Goal: Task Accomplishment & Management: Manage account settings

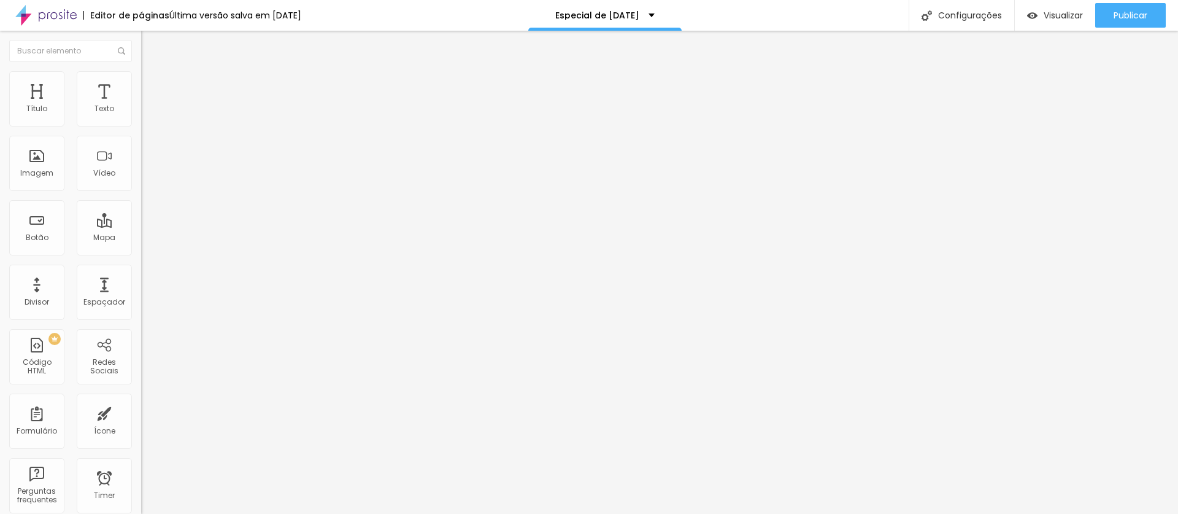
click at [141, 130] on span "Editar perguntas" at bounding box center [176, 125] width 70 height 10
drag, startPoint x: 523, startPoint y: 195, endPoint x: 435, endPoint y: 194, distance: 88.4
drag, startPoint x: 350, startPoint y: 355, endPoint x: 360, endPoint y: 242, distance: 113.3
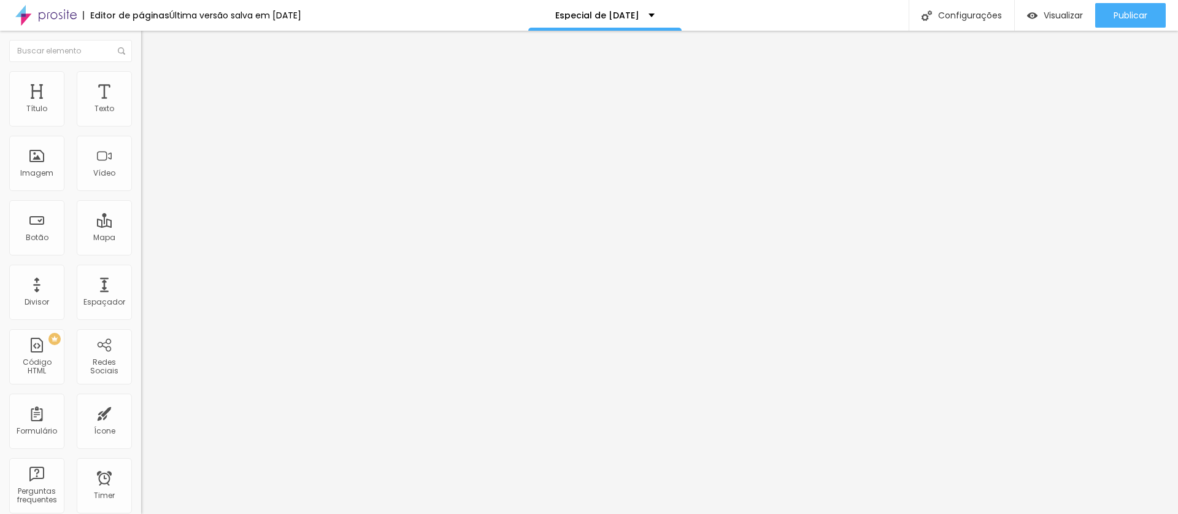
drag, startPoint x: 547, startPoint y: 313, endPoint x: 431, endPoint y: 308, distance: 116.7
drag, startPoint x: 450, startPoint y: 309, endPoint x: 436, endPoint y: 308, distance: 13.5
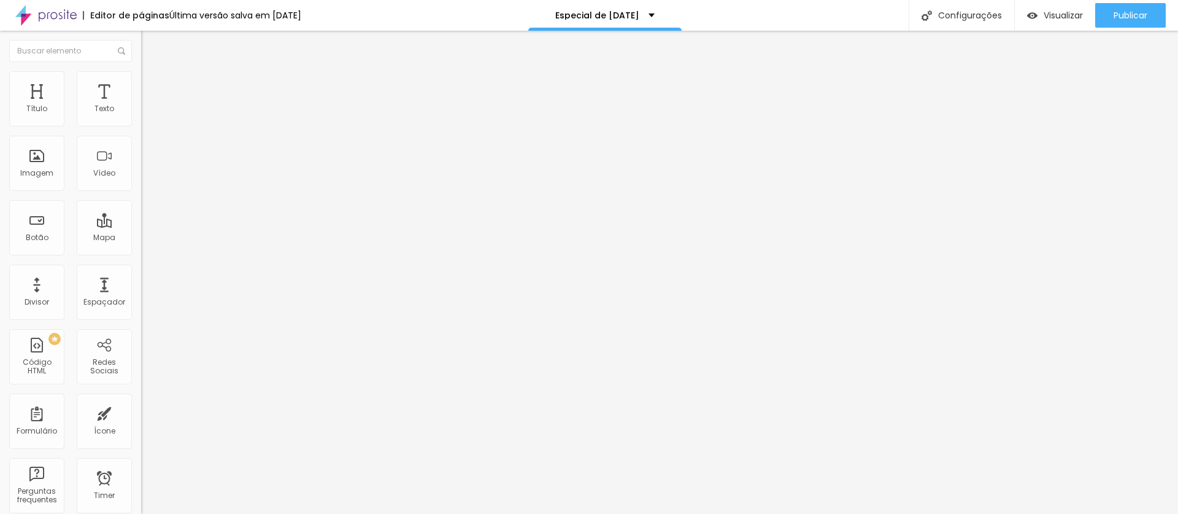
click at [150, 46] on div "Editar Título" at bounding box center [185, 45] width 70 height 10
click at [152, 85] on span "Avançado" at bounding box center [172, 79] width 40 height 10
click at [141, 70] on img at bounding box center [146, 64] width 11 height 11
click at [141, 185] on button "button" at bounding box center [149, 178] width 17 height 13
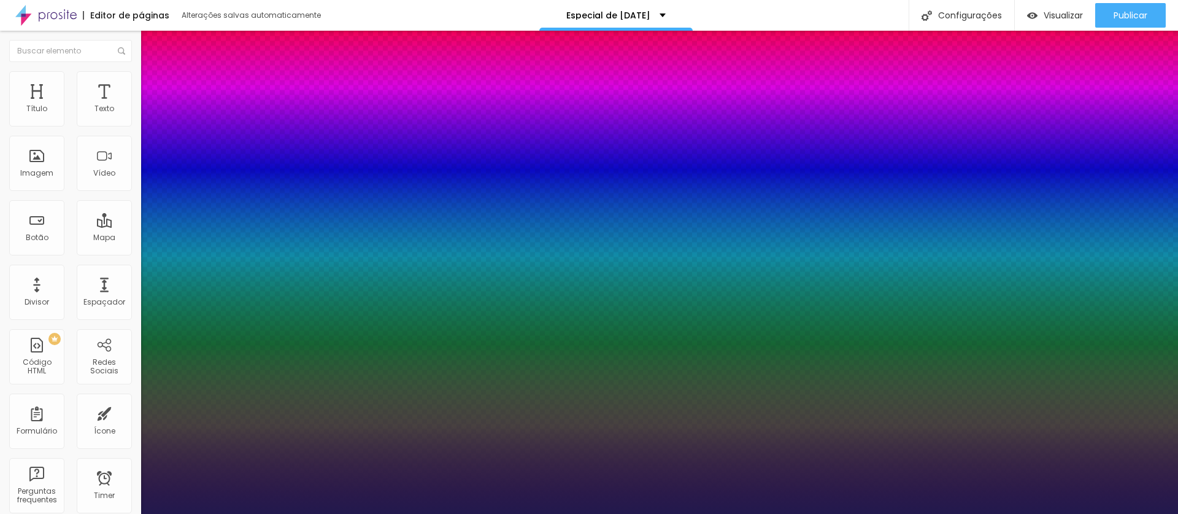
type input "1"
click at [616, 513] on div at bounding box center [589, 514] width 1178 height 0
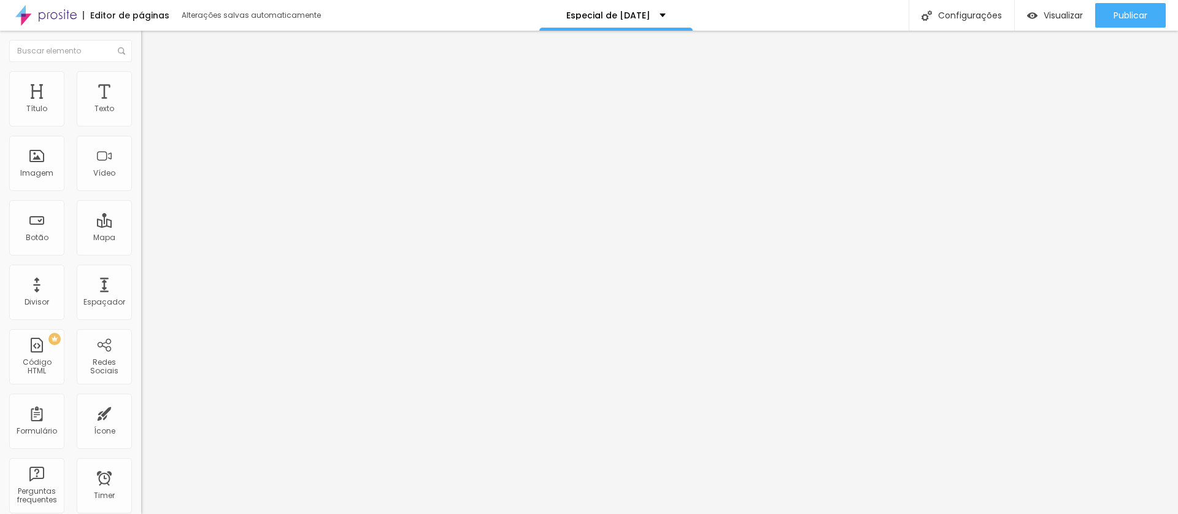
click at [141, 118] on button "button" at bounding box center [149, 111] width 17 height 13
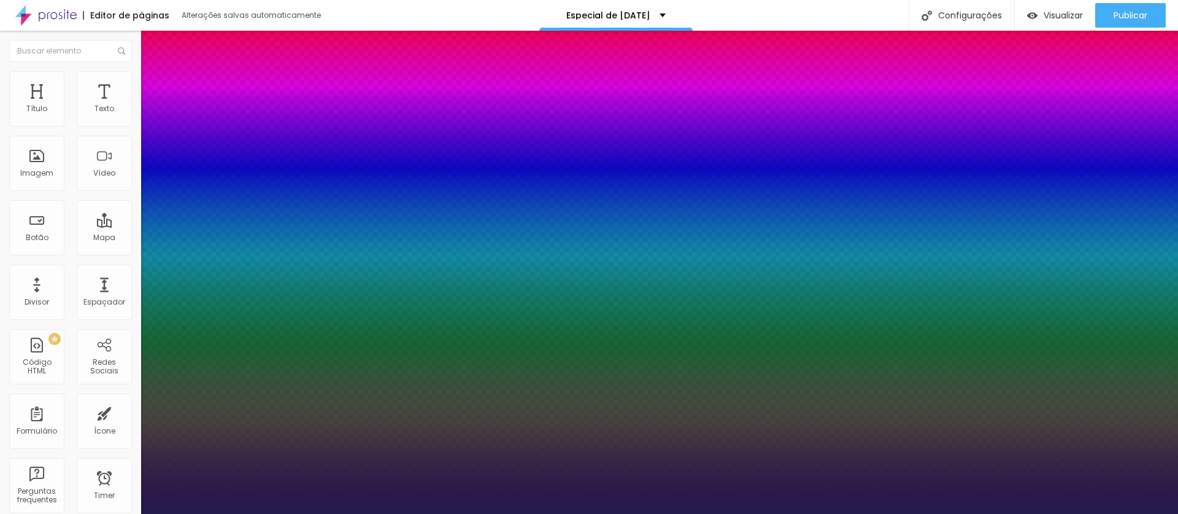
type input "1"
select select "Arapey"
type input "1"
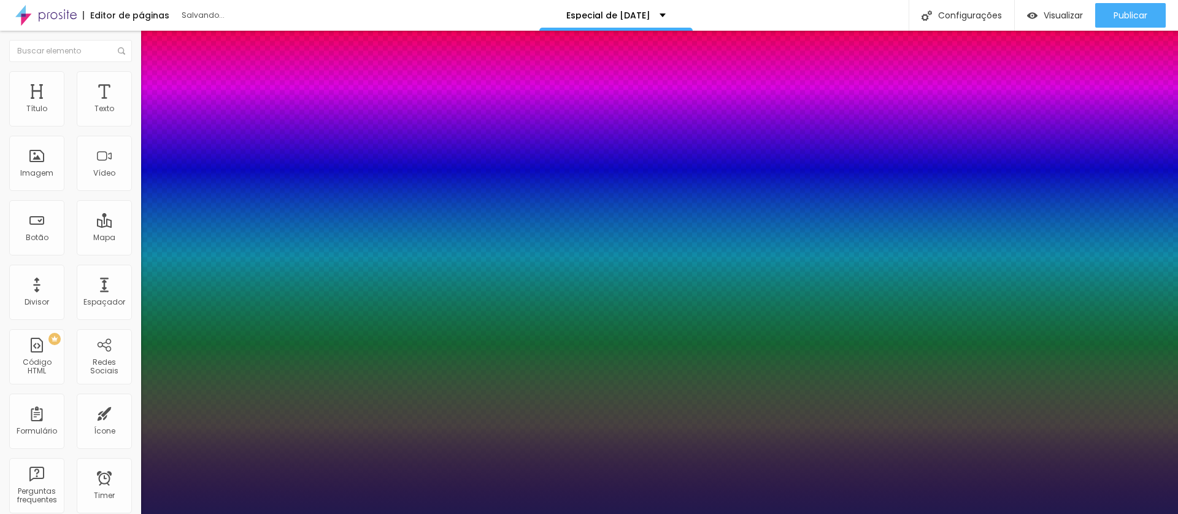
click at [896, 513] on div at bounding box center [589, 514] width 1178 height 0
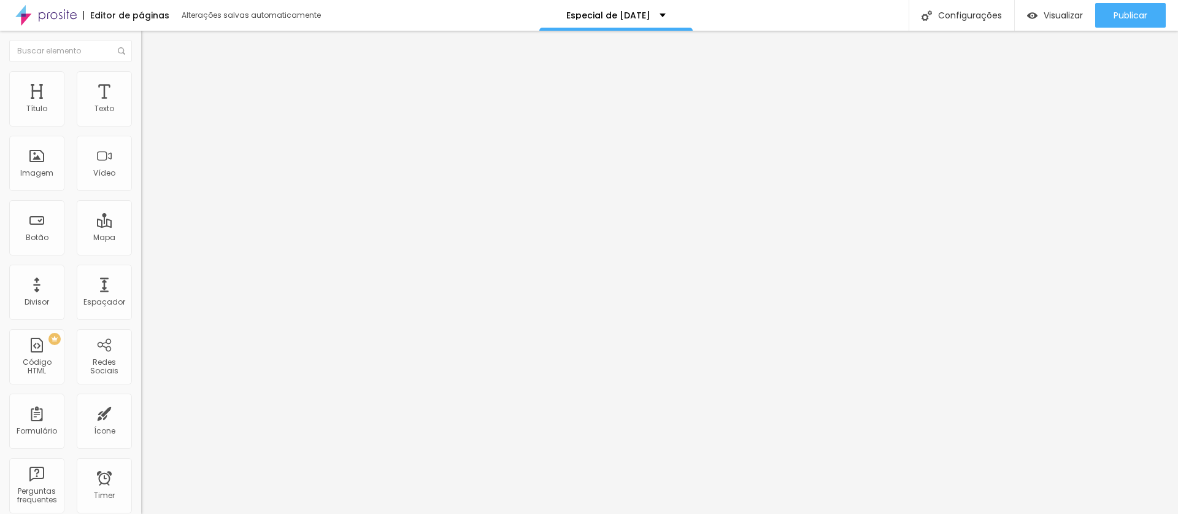
click at [147, 180] on icon "button" at bounding box center [149, 177] width 5 height 5
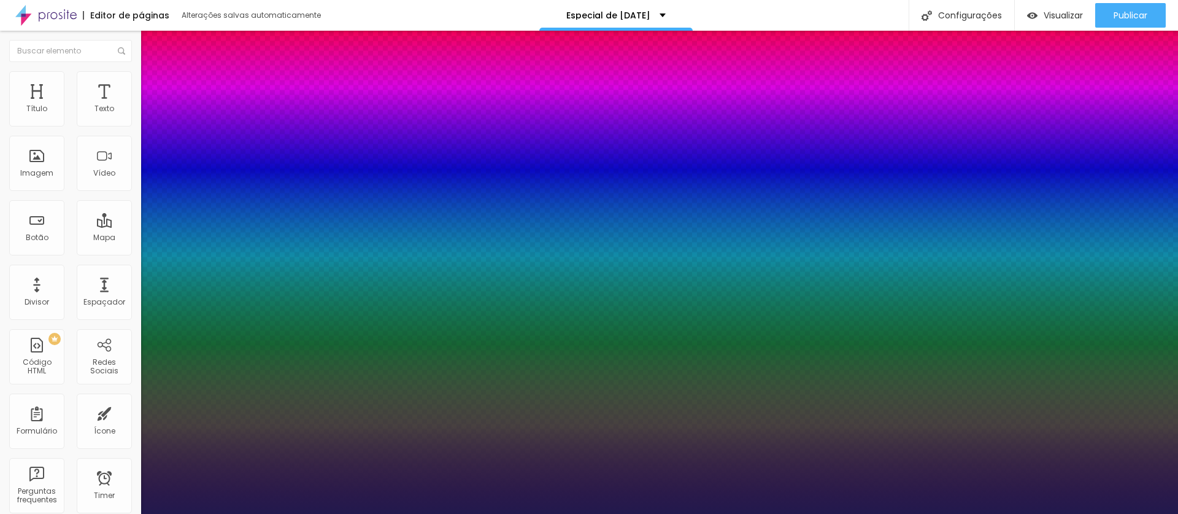
type input "1"
click at [608, 513] on div at bounding box center [589, 514] width 1178 height 0
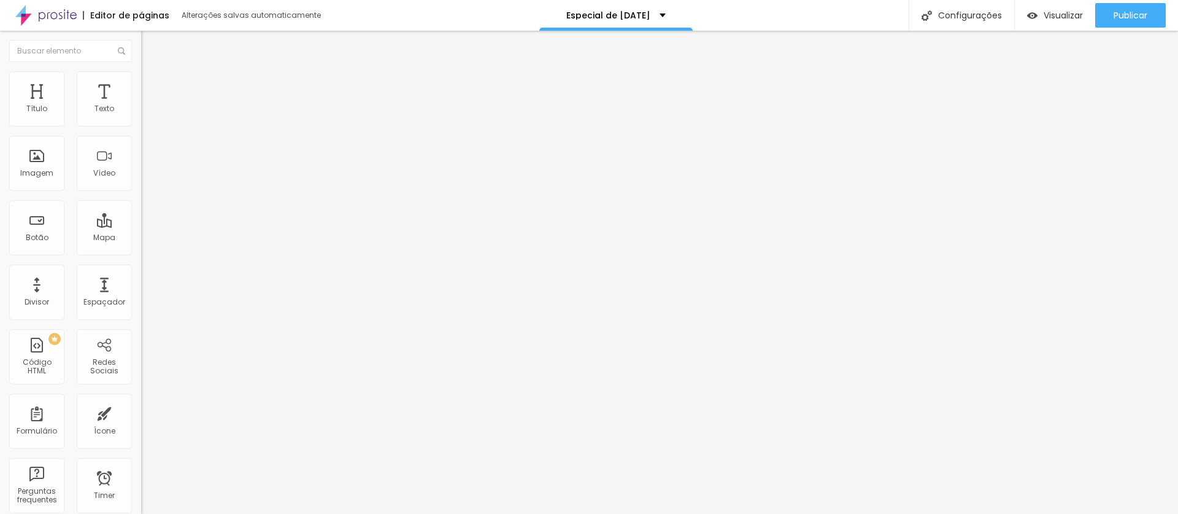
click at [146, 114] on icon "button" at bounding box center [149, 110] width 7 height 7
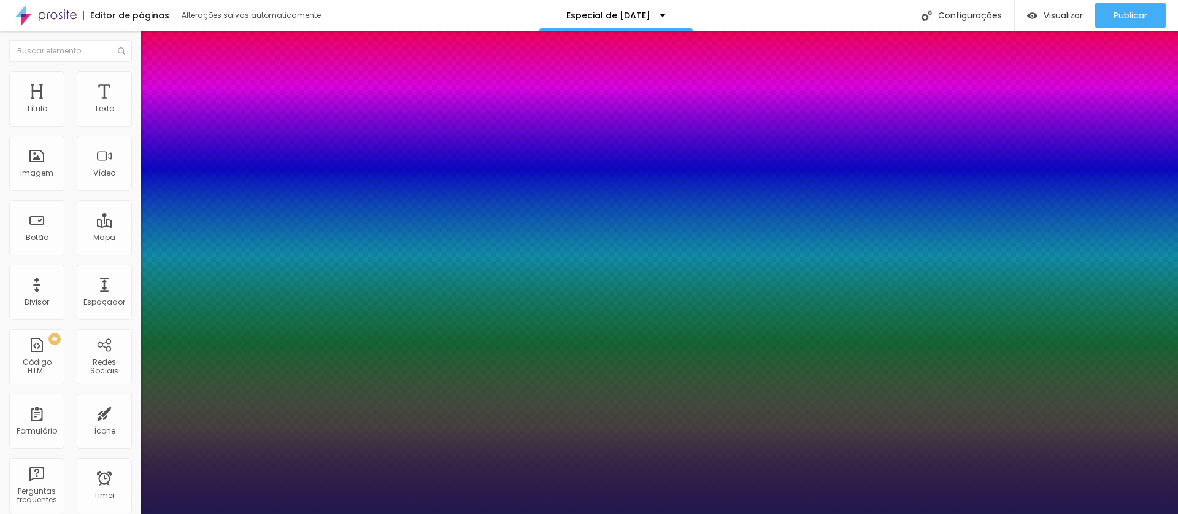
type input "1"
select select "Alice"
type input "1"
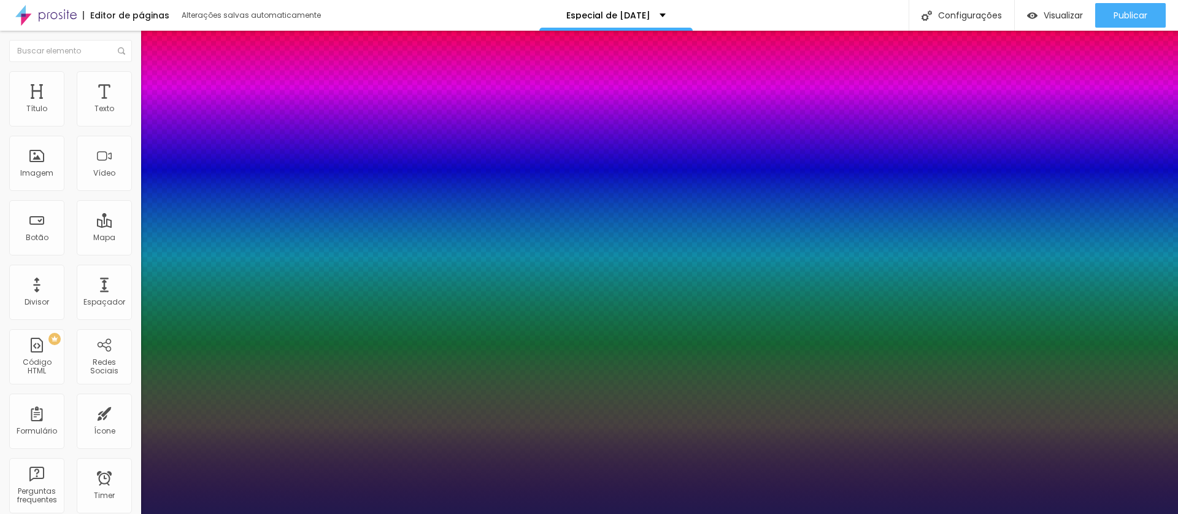
click at [806, 513] on div at bounding box center [589, 514] width 1178 height 0
